Goal: Transaction & Acquisition: Purchase product/service

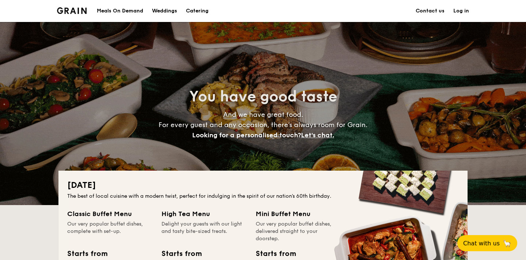
click at [202, 4] on h1 "Catering" at bounding box center [197, 11] width 23 height 22
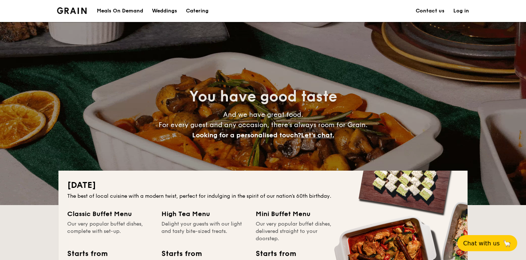
click at [202, 10] on h1 "Catering" at bounding box center [197, 11] width 23 height 22
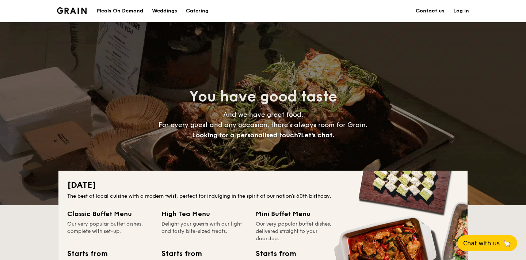
click at [202, 10] on h1 "Catering" at bounding box center [197, 11] width 23 height 22
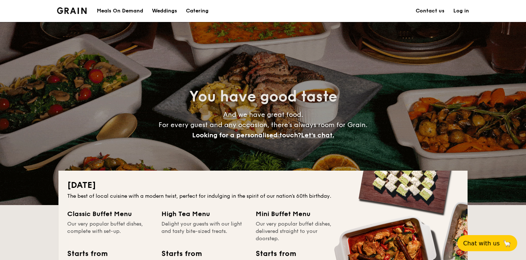
click at [202, 10] on h1 "Catering" at bounding box center [197, 11] width 23 height 22
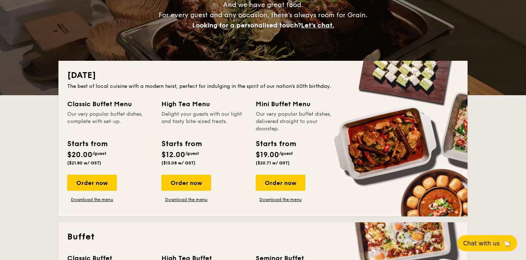
scroll to position [145, 0]
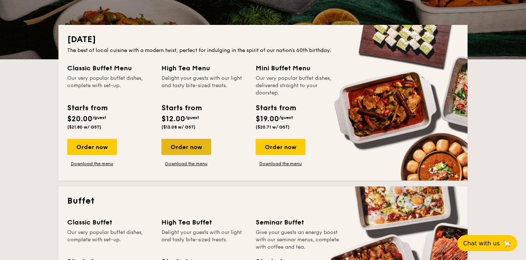
click at [186, 140] on div "Order now" at bounding box center [187, 147] width 50 height 16
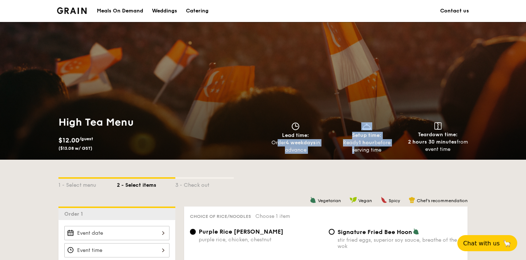
drag, startPoint x: 276, startPoint y: 143, endPoint x: 332, endPoint y: 149, distance: 56.2
click at [332, 149] on div "Lead time: Order 4 weekdays in advance Setup time: Ready 1 hour before serving …" at bounding box center [366, 137] width 213 height 31
click at [321, 148] on div "Order 4 weekdays in advance" at bounding box center [295, 146] width 65 height 15
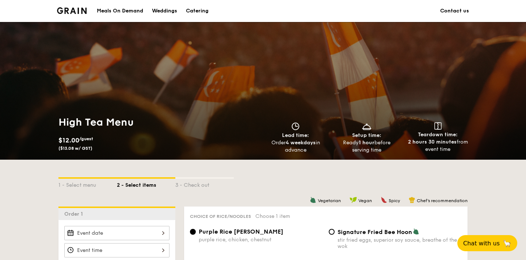
drag, startPoint x: 315, startPoint y: 151, endPoint x: 263, endPoint y: 146, distance: 51.8
click at [263, 146] on div "Order 4 weekdays in advance" at bounding box center [295, 146] width 65 height 15
copy div "Order 4 weekdays in advance"
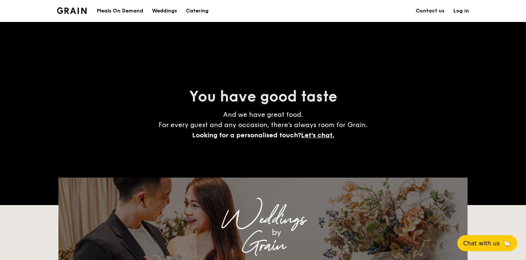
scroll to position [145, 0]
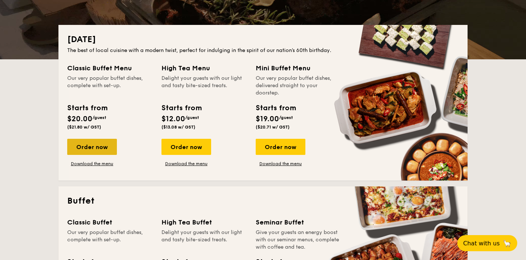
click at [102, 145] on div "Order now" at bounding box center [92, 147] width 50 height 16
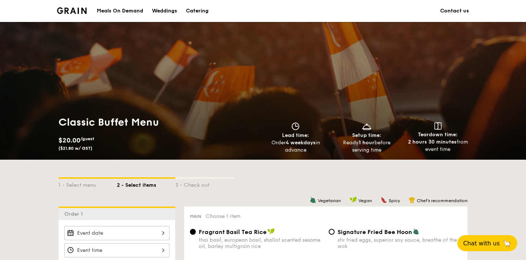
scroll to position [145, 0]
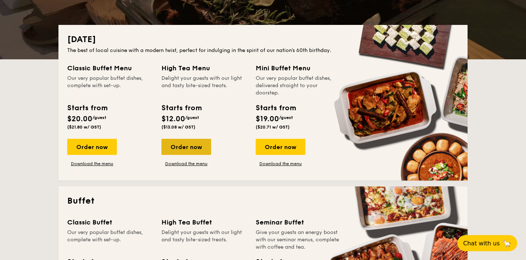
click at [196, 148] on div "Order now" at bounding box center [187, 147] width 50 height 16
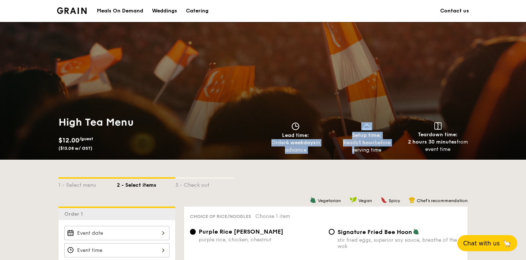
drag, startPoint x: 264, startPoint y: 142, endPoint x: 349, endPoint y: 148, distance: 85.4
click at [349, 148] on div "Lead time: Order 4 weekdays in advance Setup time: Ready 1 hour before serving …" at bounding box center [366, 137] width 213 height 31
click at [349, 148] on div "Ready 1 hour before serving time" at bounding box center [366, 146] width 65 height 15
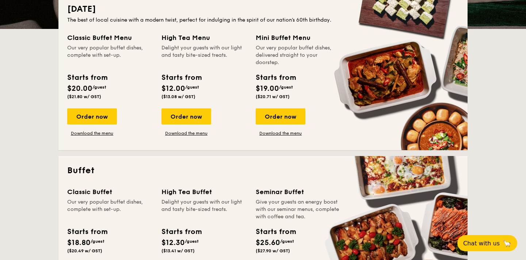
scroll to position [213, 0]
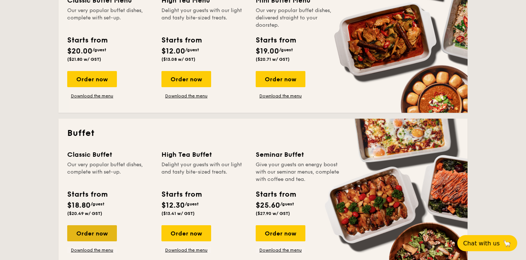
click at [84, 227] on div "Order now" at bounding box center [92, 233] width 50 height 16
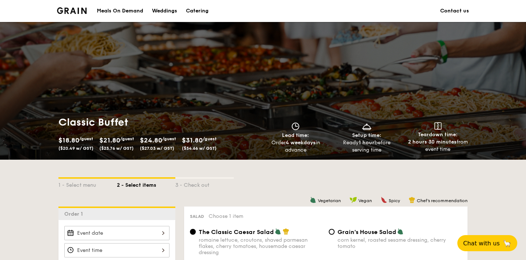
drag, startPoint x: 277, startPoint y: 140, endPoint x: 306, endPoint y: 150, distance: 31.1
click at [307, 150] on div "Order 4 weekdays in advance" at bounding box center [295, 146] width 65 height 15
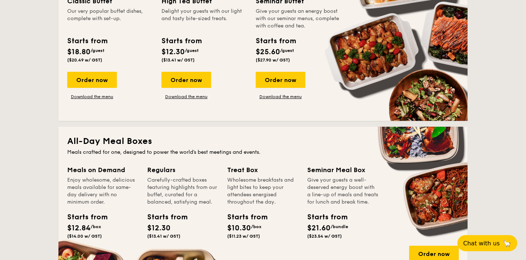
scroll to position [364, 0]
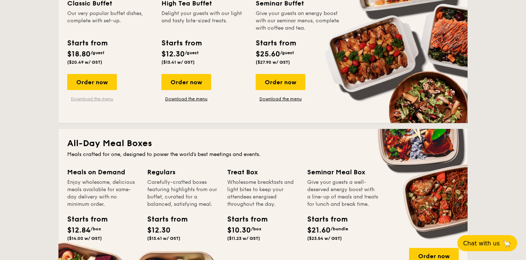
click at [99, 99] on link "Download the menu" at bounding box center [92, 99] width 50 height 6
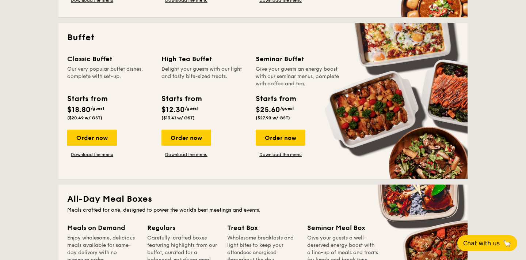
scroll to position [306, 0]
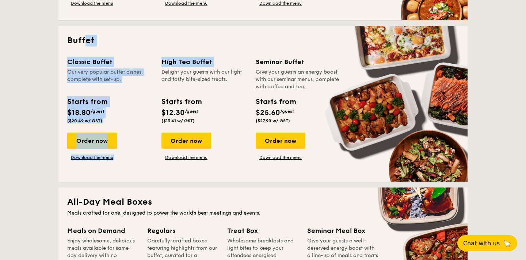
drag, startPoint x: 84, startPoint y: 42, endPoint x: 180, endPoint y: 83, distance: 104.3
click at [180, 81] on div "Buffet Classic Buffet Our very popular buffet dishes, complete with set-up. Sta…" at bounding box center [262, 103] width 409 height 155
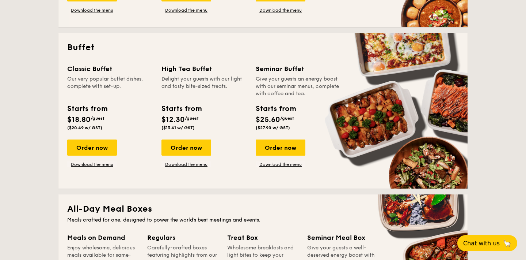
click at [188, 94] on div "Delight your guests with our light and tasty bite-sized treats." at bounding box center [205, 86] width 86 height 22
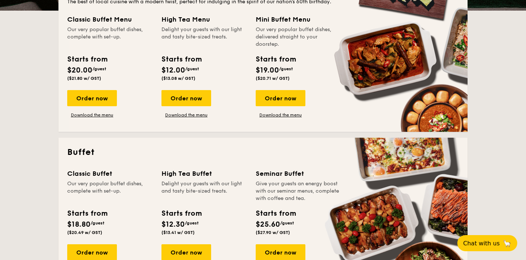
scroll to position [238, 0]
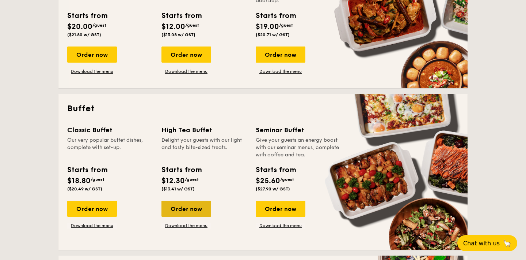
click at [193, 204] on div "Order now" at bounding box center [187, 208] width 50 height 16
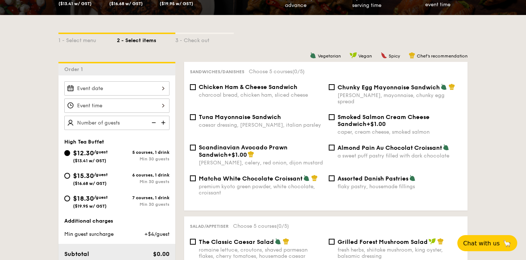
scroll to position [198, 0]
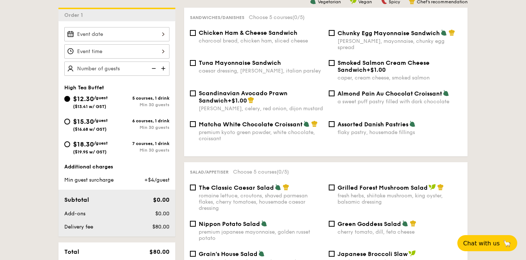
click at [89, 149] on div "$18.30 /guest ($19.95 w/ GST)" at bounding box center [90, 146] width 35 height 15
click at [70, 147] on input "$18.30 /guest ($19.95 w/ GST) 7 courses, 1 drink Min 30 guests" at bounding box center [67, 144] width 6 height 6
radio input "true"
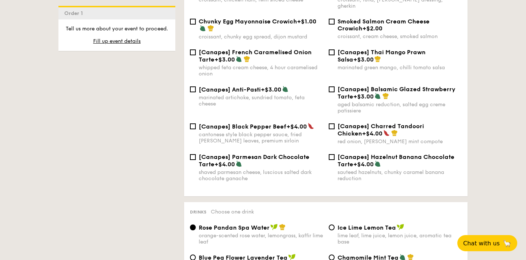
scroll to position [1104, 0]
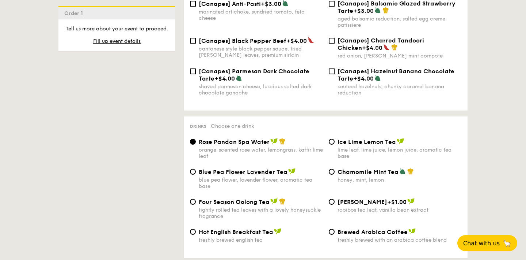
click at [245, 61] on div "[Canapes] Black Pepper Beef +$4.00 cantonese style black pepper sauce, fried cu…" at bounding box center [326, 52] width 278 height 31
click at [234, 68] on span "[Canapes] Parmesan Dark Chocolate Tarte" at bounding box center [254, 75] width 111 height 14
click at [196, 68] on input "[Canapes] Parmesan Dark Chocolate Tarte +$4.00 shaved parmesan cheese, luscious…" at bounding box center [193, 71] width 6 height 6
checkbox input "true"
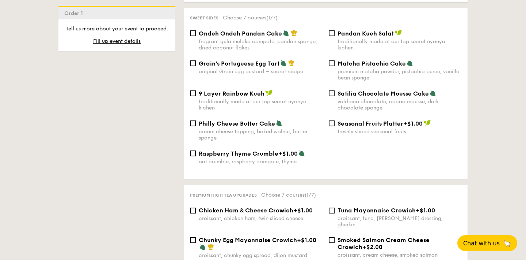
scroll to position [947, 0]
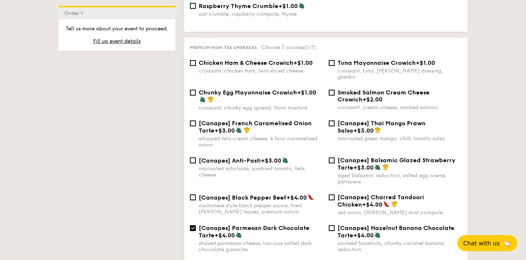
click at [228, 71] on div "croissant, chicken ham, twin sliced cheese" at bounding box center [261, 71] width 124 height 6
click at [196, 66] on input "Chicken Ham & Cheese Crowich +$1.00 croissant, chicken ham, twin sliced cheese" at bounding box center [193, 63] width 6 height 6
checkbox input "true"
click at [228, 92] on div "Chunky Egg Mayonnaise Crowich +$1.00" at bounding box center [261, 96] width 124 height 14
click at [196, 92] on input "Chunky Egg Mayonnaise Crowich +$1.00 croissant, chunky egg spread, dijon mustard" at bounding box center [193, 93] width 6 height 6
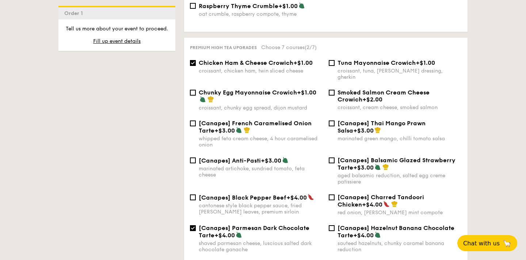
checkbox input "true"
click at [228, 165] on div "marinated artichoke, sundried tomato, feta cheese" at bounding box center [261, 171] width 124 height 12
click at [196, 161] on input "[Canapes] Anti-Pasti +$3.00 marinated artichoke, sundried tomato, feta cheese" at bounding box center [193, 160] width 6 height 6
checkbox input "true"
click at [349, 159] on div "[Canapes] Balsamic Glazed Strawberry Tarte +$3.00" at bounding box center [400, 163] width 124 height 14
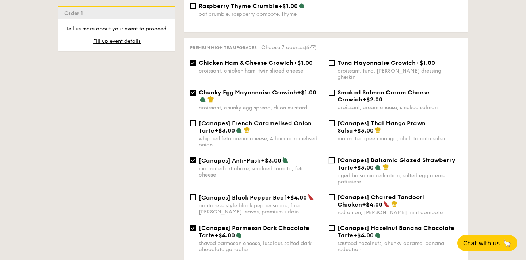
click at [335, 159] on input "[Canapes] Balsamic Glazed Strawberry Tarte +$3.00 aged balsamic reduction, salt…" at bounding box center [332, 160] width 6 height 6
checkbox input "true"
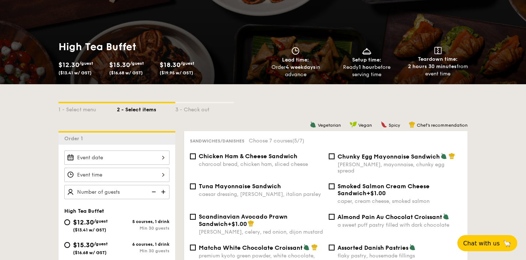
scroll to position [0, 0]
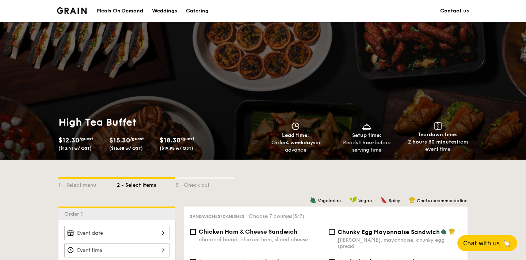
drag, startPoint x: 256, startPoint y: 134, endPoint x: 323, endPoint y: 152, distance: 69.8
click at [325, 153] on div "High Tea Buffet $12.30 /guest ($13.41 w/ GST) $15.30 /guest ($16.68 w/ GST) $18…" at bounding box center [263, 134] width 415 height 38
click at [323, 152] on div "Order 4 weekdays in advance" at bounding box center [295, 146] width 65 height 15
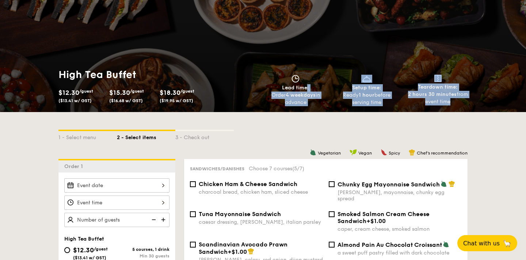
drag, startPoint x: 265, startPoint y: 83, endPoint x: 344, endPoint y: 122, distance: 87.1
click at [318, 103] on div "Order 4 weekdays in advance" at bounding box center [295, 98] width 65 height 15
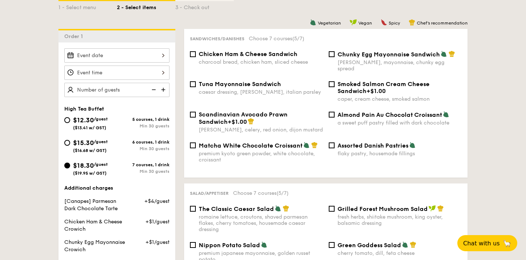
scroll to position [153, 0]
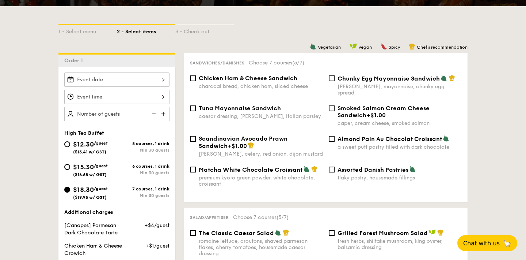
click at [148, 77] on div at bounding box center [116, 79] width 105 height 14
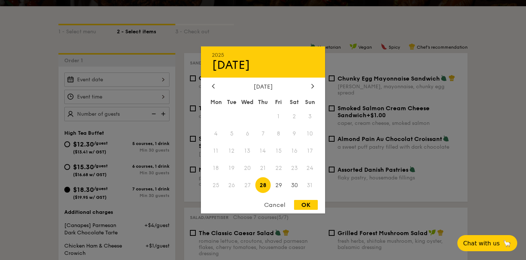
click at [247, 186] on span "27" at bounding box center [248, 185] width 16 height 16
click at [240, 186] on span "27" at bounding box center [248, 185] width 16 height 16
click at [221, 186] on span "25" at bounding box center [216, 185] width 16 height 16
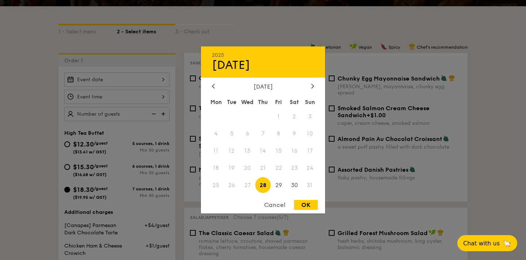
click at [295, 168] on span "23" at bounding box center [295, 168] width 16 height 16
click at [284, 168] on span "22" at bounding box center [279, 168] width 16 height 16
click at [278, 168] on span "22" at bounding box center [279, 168] width 16 height 16
click at [246, 182] on span "27" at bounding box center [248, 185] width 16 height 16
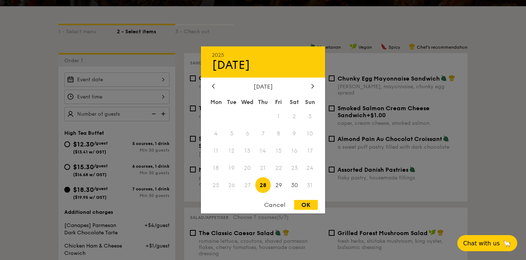
click at [228, 182] on span "26" at bounding box center [232, 185] width 16 height 16
click at [215, 184] on span "25" at bounding box center [216, 185] width 16 height 16
click at [278, 173] on span "22" at bounding box center [279, 168] width 16 height 16
drag, startPoint x: 279, startPoint y: 173, endPoint x: 297, endPoint y: 162, distance: 21.1
click at [300, 163] on div "Mon Tue Wed Thu Fri Sat Sun 1 2 3 4 5 6 7 8 9 10 11 12 13 14 15 16 17 18 19 20 …" at bounding box center [263, 144] width 124 height 99
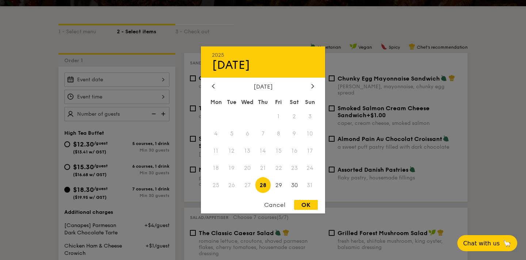
drag, startPoint x: 297, startPoint y: 162, endPoint x: 302, endPoint y: 166, distance: 5.8
click at [300, 162] on span "23" at bounding box center [295, 168] width 16 height 16
click at [244, 186] on span "27" at bounding box center [248, 185] width 16 height 16
click at [235, 186] on span "26" at bounding box center [232, 185] width 16 height 16
click at [222, 187] on span "25" at bounding box center [216, 185] width 16 height 16
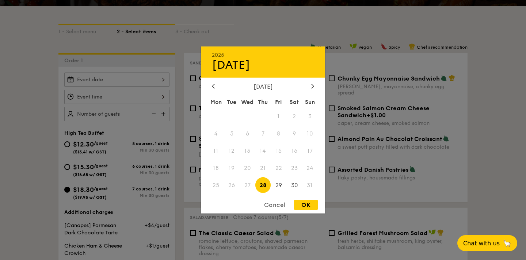
click at [278, 171] on span "22" at bounding box center [279, 168] width 16 height 16
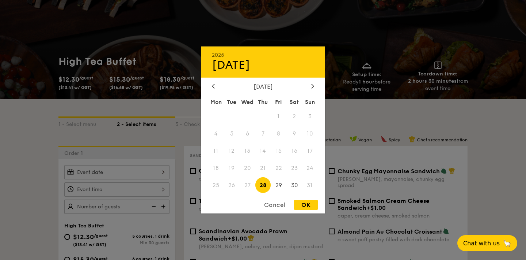
scroll to position [0, 0]
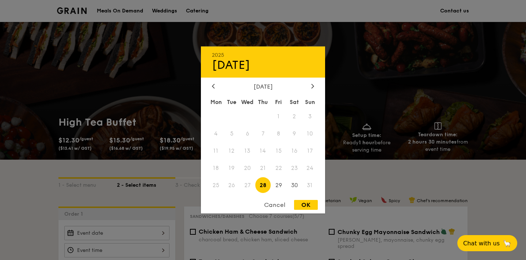
click at [277, 204] on div "Cancel" at bounding box center [275, 205] width 36 height 10
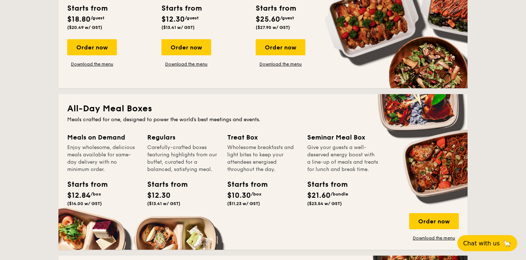
scroll to position [426, 0]
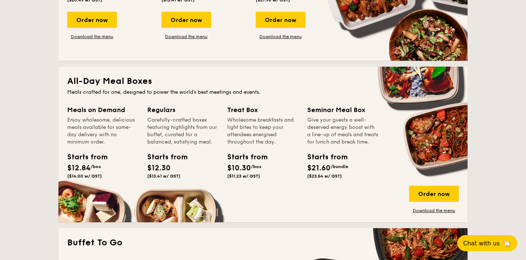
drag, startPoint x: 33, startPoint y: 113, endPoint x: 386, endPoint y: 170, distance: 357.4
click at [386, 170] on div "Meals on Demand Enjoy wholesome, delicious meals available for same-day deliver…" at bounding box center [263, 159] width 392 height 109
click at [423, 208] on link "Download the menu" at bounding box center [434, 210] width 50 height 6
